Goal: Information Seeking & Learning: Learn about a topic

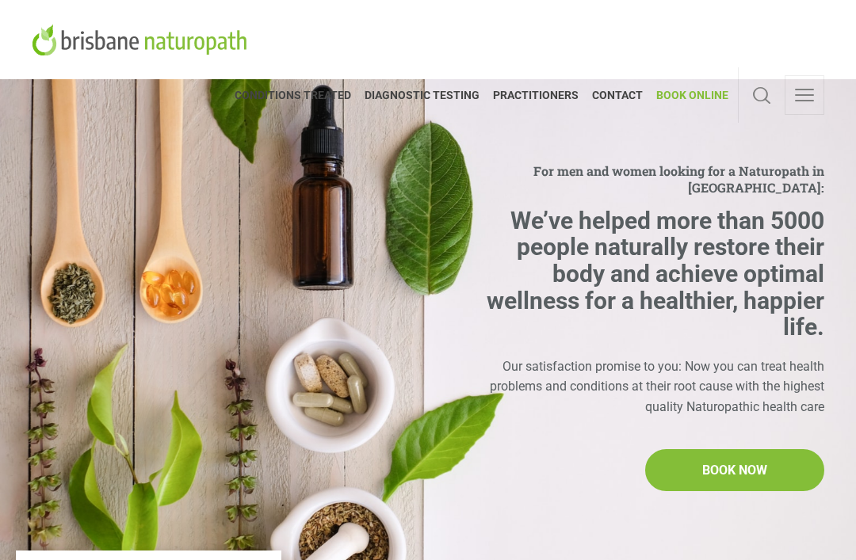
click at [329, 96] on span "CONDITIONS TREATED" at bounding box center [297, 94] width 124 height 25
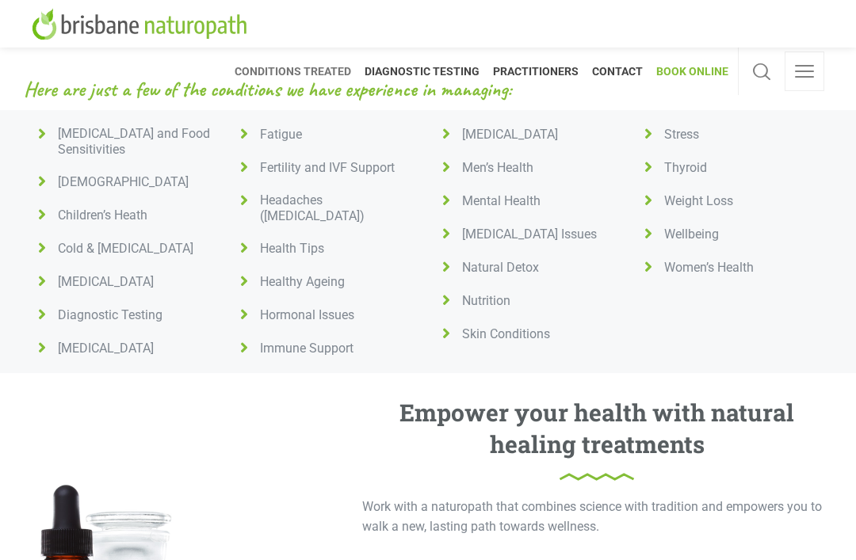
scroll to position [663, 0]
click at [54, 213] on span "Children’s Heath" at bounding box center [100, 216] width 96 height 16
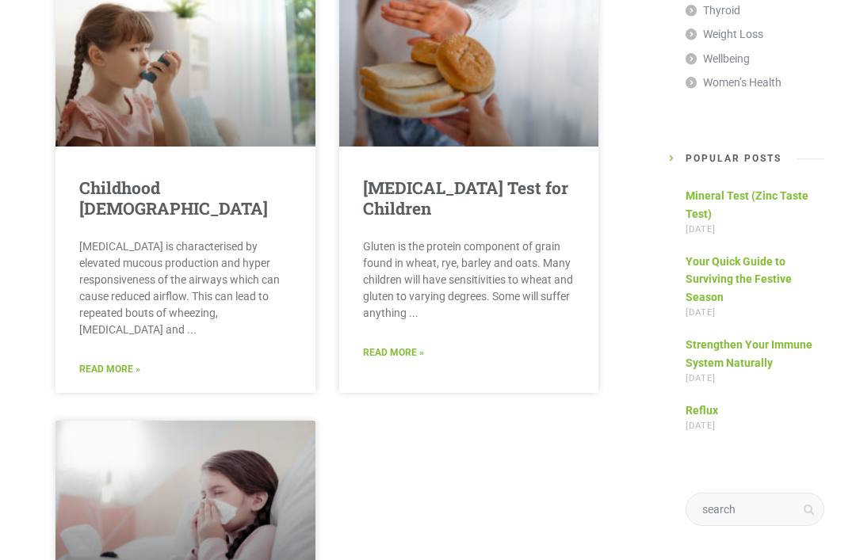
scroll to position [720, 0]
click at [410, 345] on link "Read More »" at bounding box center [393, 352] width 61 height 15
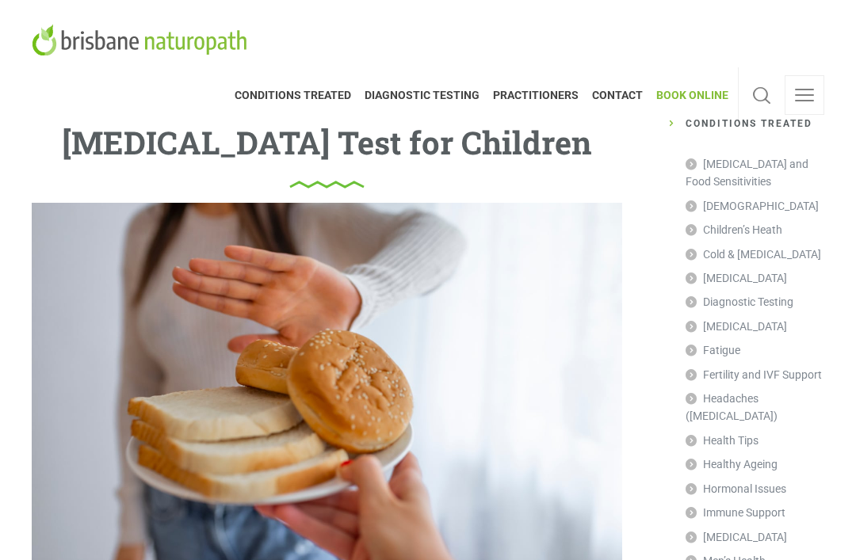
click at [540, 95] on span "PRACTITIONERS" at bounding box center [536, 94] width 99 height 25
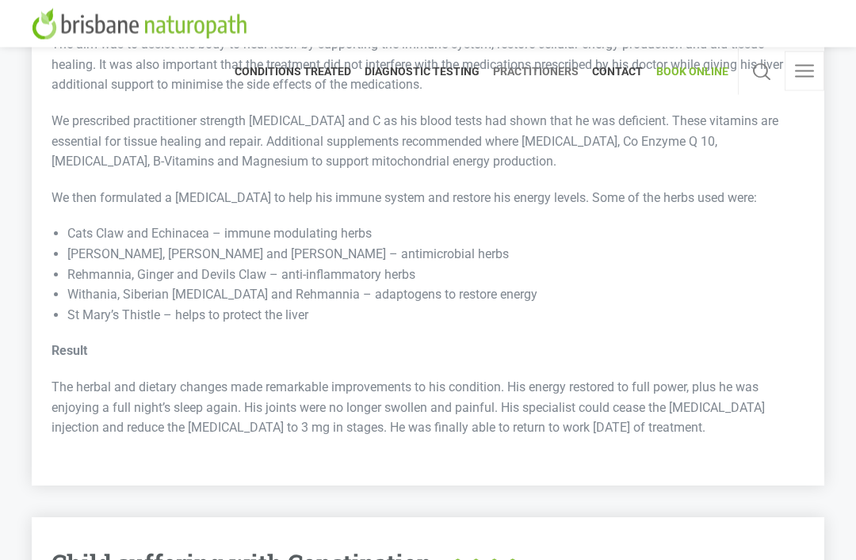
scroll to position [4217, 0]
click at [553, 90] on link "PRACTITIONERS" at bounding box center [536, 72] width 99 height 48
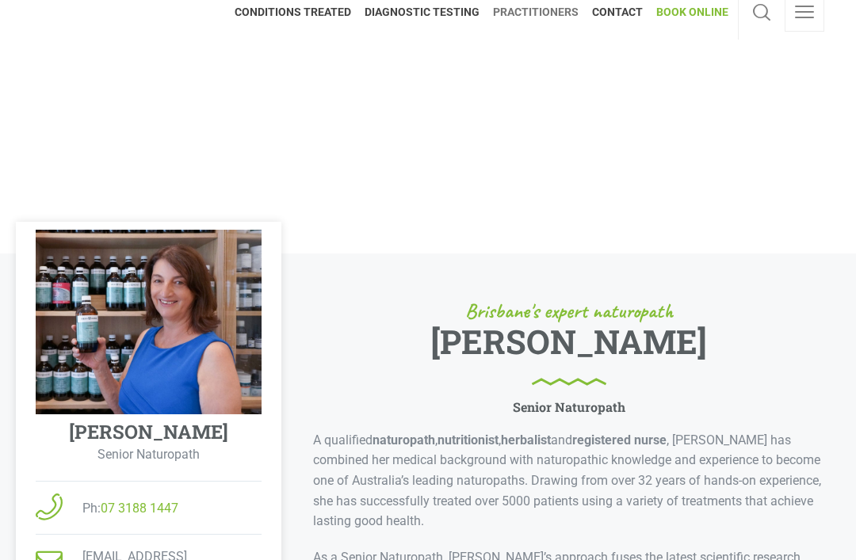
scroll to position [86, 0]
